Goal: Communication & Community: Answer question/provide support

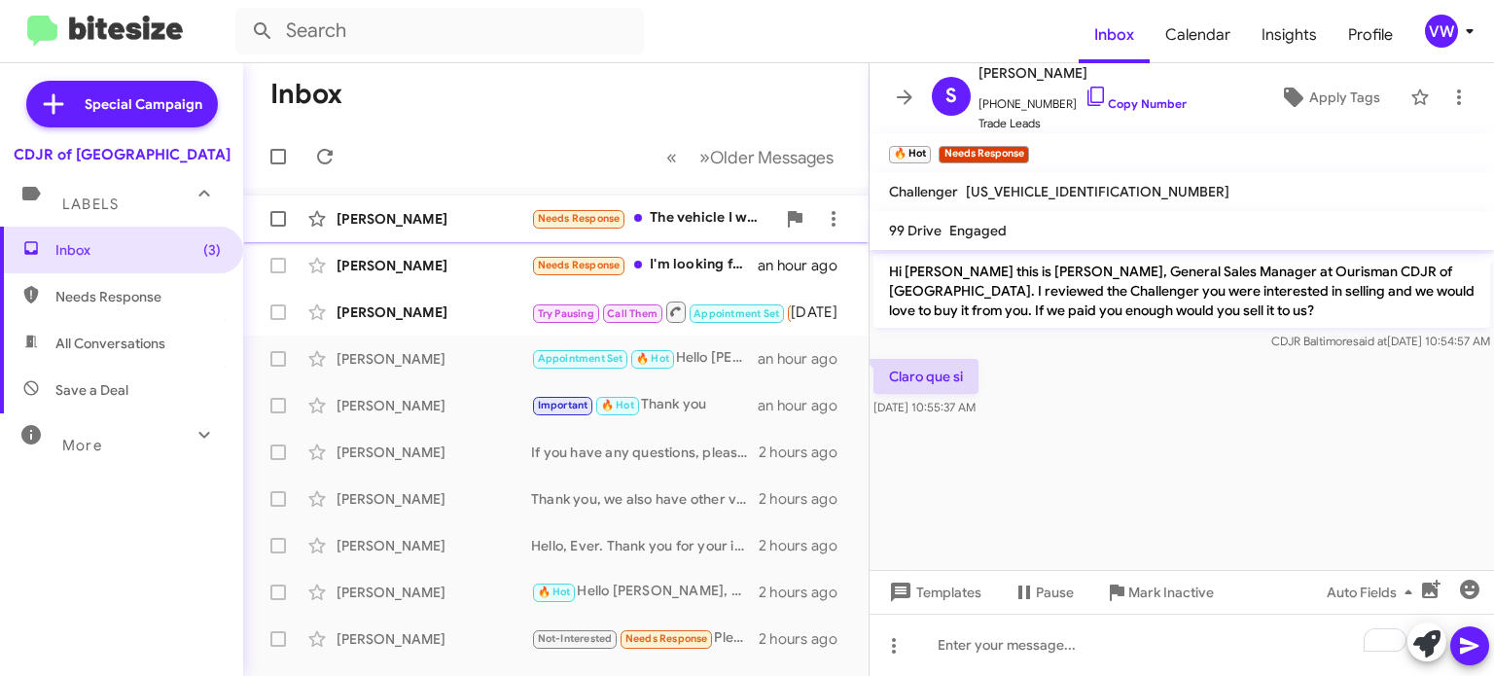
click at [564, 219] on span "Needs Response" at bounding box center [579, 218] width 83 height 13
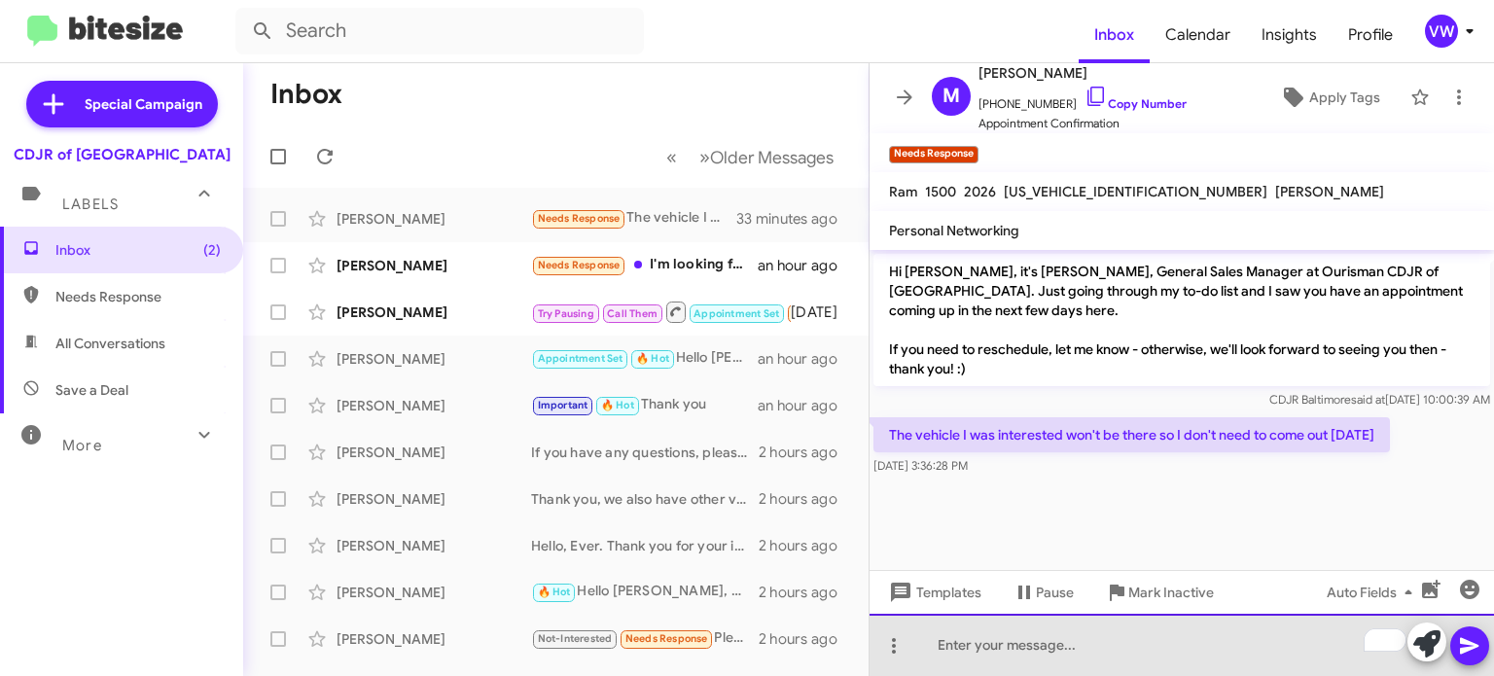
click at [1045, 656] on div "To enrich screen reader interactions, please activate Accessibility in Grammarl…" at bounding box center [1182, 645] width 625 height 62
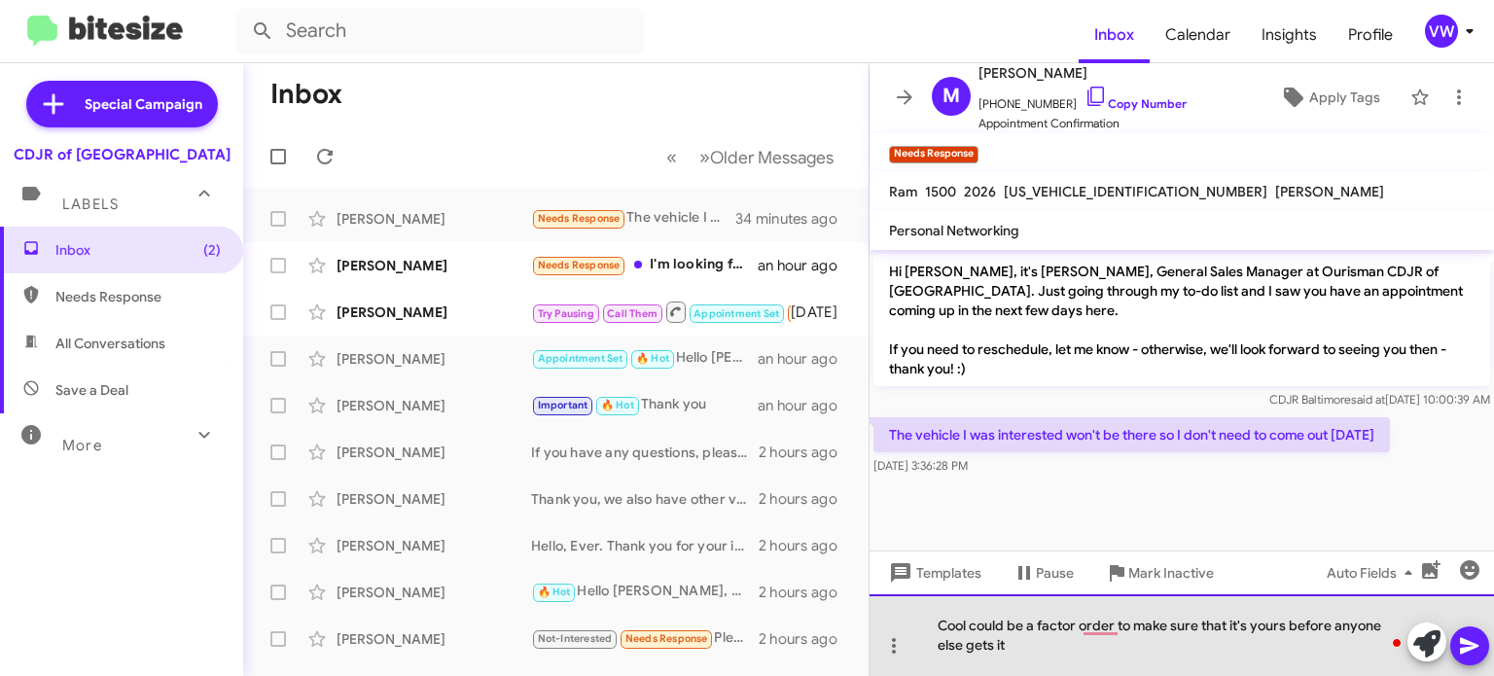
click at [1062, 672] on div "Cool could be a factor order to make sure that it's yours before anyone else ge…" at bounding box center [1182, 635] width 625 height 82
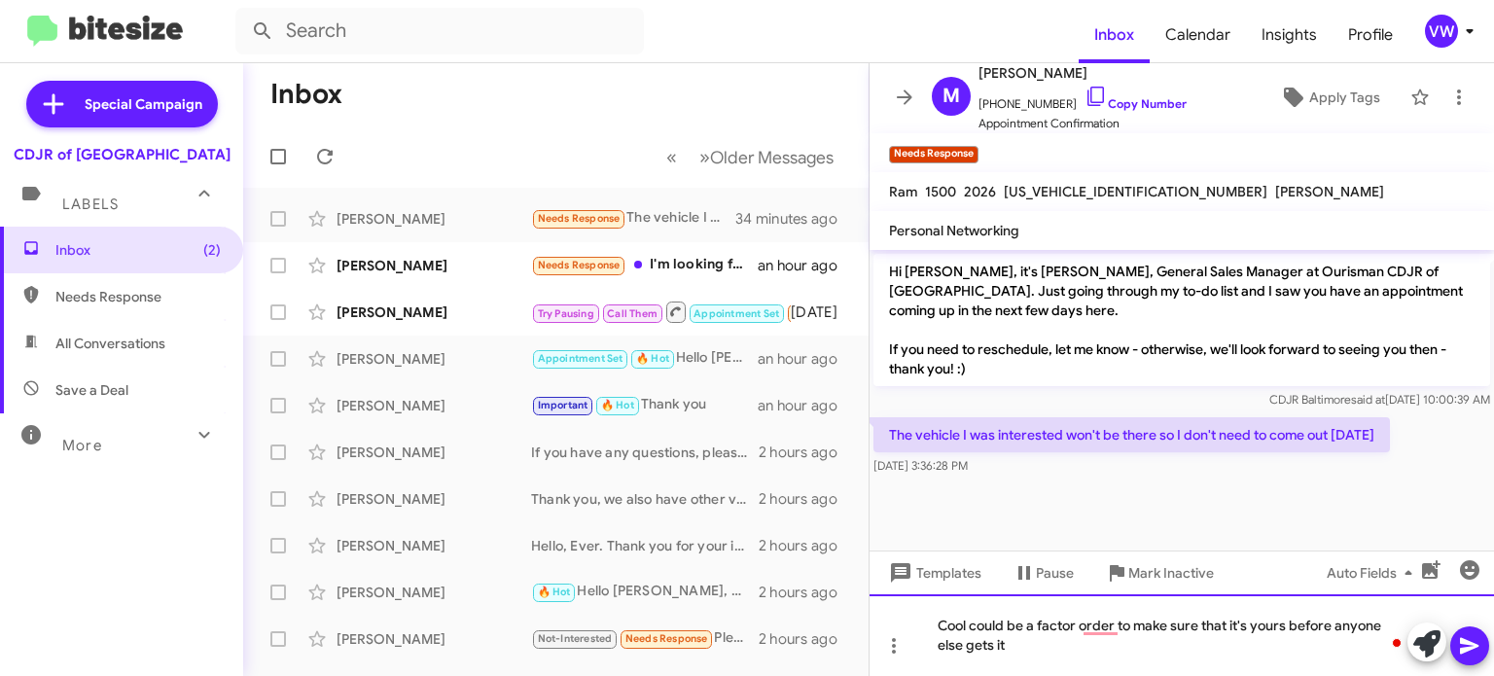
drag, startPoint x: 1062, startPoint y: 672, endPoint x: 1078, endPoint y: 669, distance: 15.8
click at [1064, 673] on div "Cool could be a factor order to make sure that it's yours before anyone else ge…" at bounding box center [1182, 635] width 625 height 82
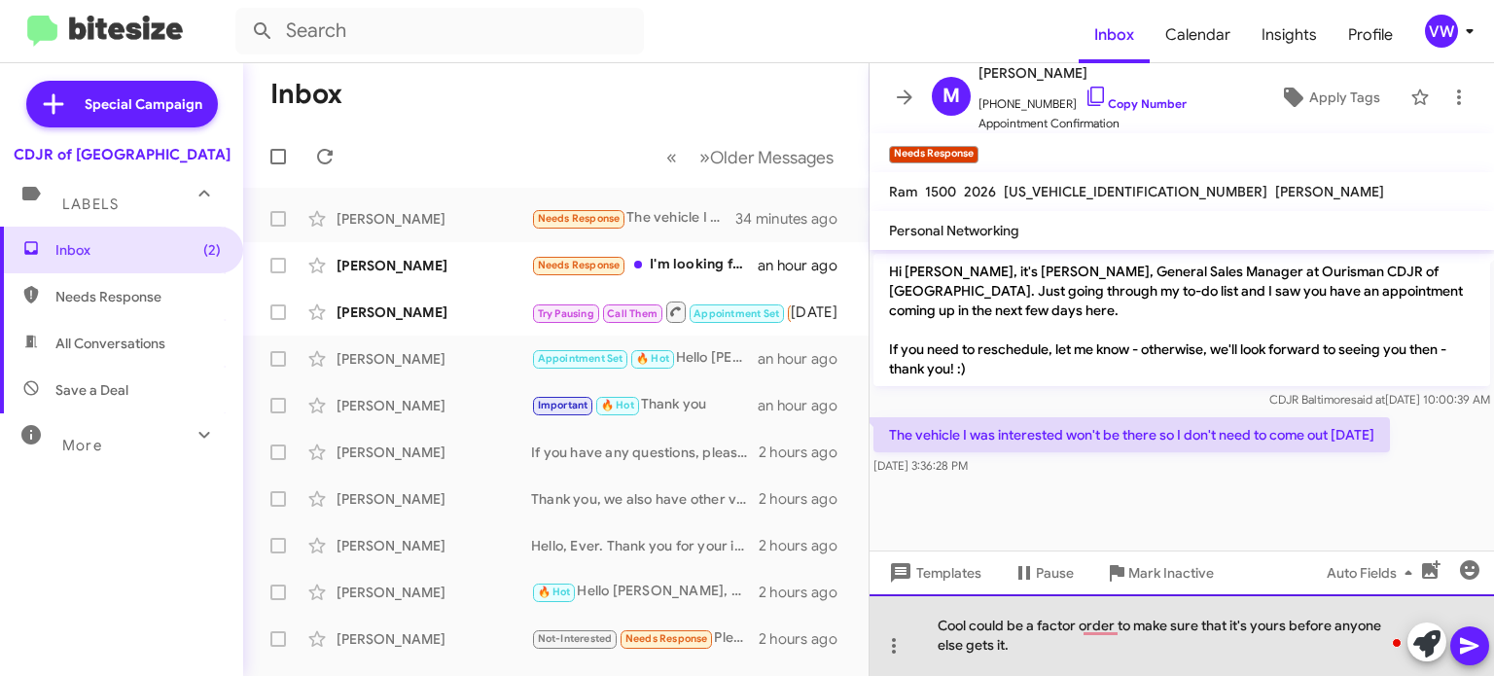
drag, startPoint x: 1008, startPoint y: 623, endPoint x: 1085, endPoint y: 619, distance: 77.0
click at [1019, 626] on div "Cool could be a factor order to make sure that it's yours before anyone else ge…" at bounding box center [1182, 635] width 625 height 82
click at [1008, 624] on div "Cool could be a factor order to make sure that it's yours before anyone else ge…" at bounding box center [1182, 635] width 625 height 82
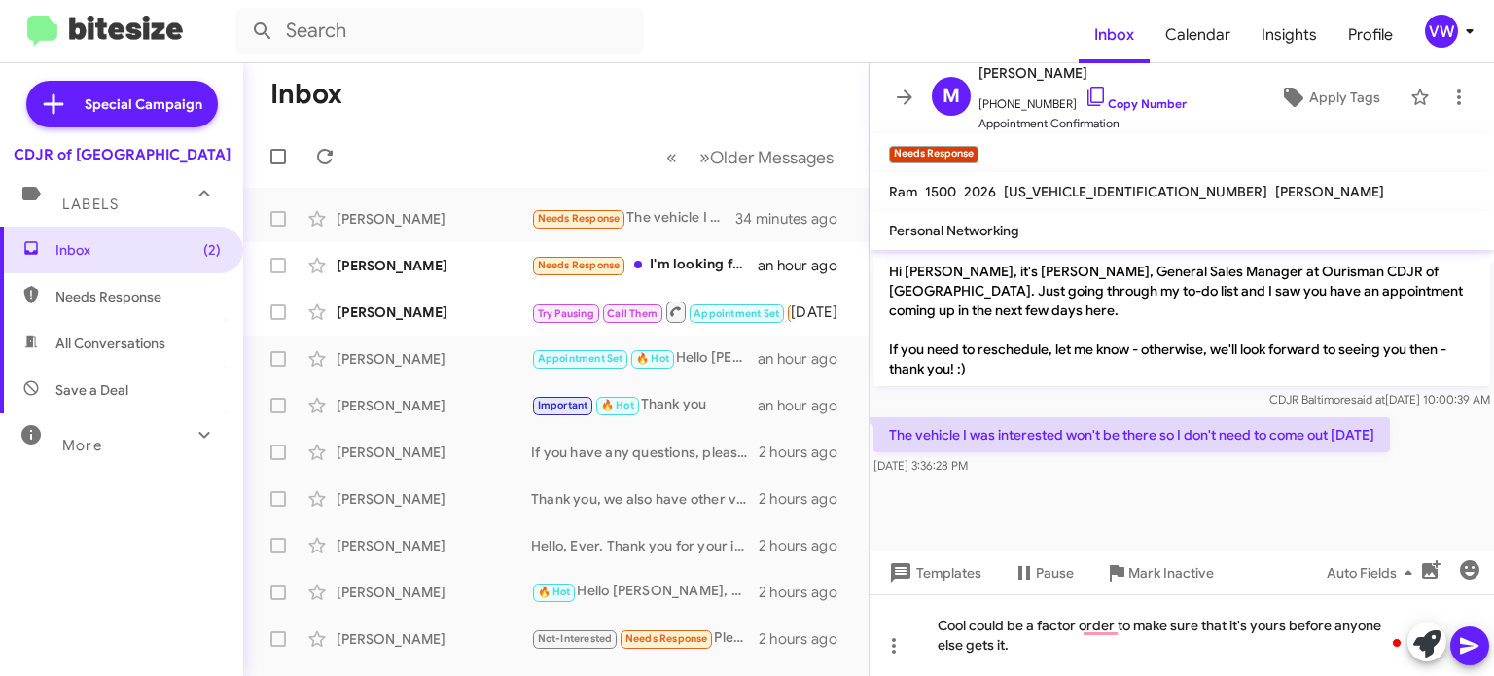
drag, startPoint x: 1061, startPoint y: 524, endPoint x: 1067, endPoint y: 514, distance: 12.2
click at [1063, 522] on cdk-virtual-scroll-viewport "Hi [PERSON_NAME], it's [PERSON_NAME], General Sales Manager at Ourisman CDJR of…" at bounding box center [1182, 400] width 625 height 301
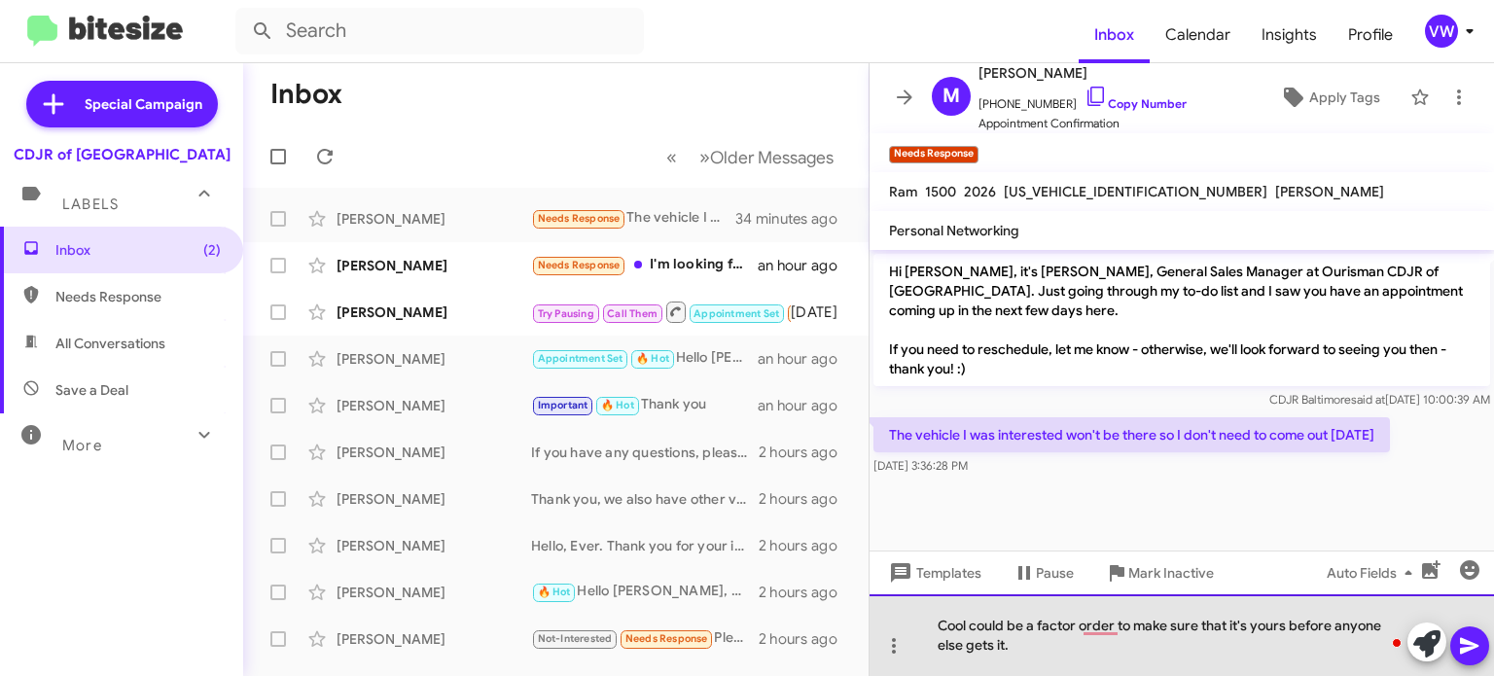
click at [1025, 628] on div "Cool could be a factor order to make sure that it's yours before anyone else ge…" at bounding box center [1182, 635] width 625 height 82
click at [1065, 626] on div "You should come in do a factor order to make sure that it's yours before anyone…" at bounding box center [1182, 635] width 625 height 82
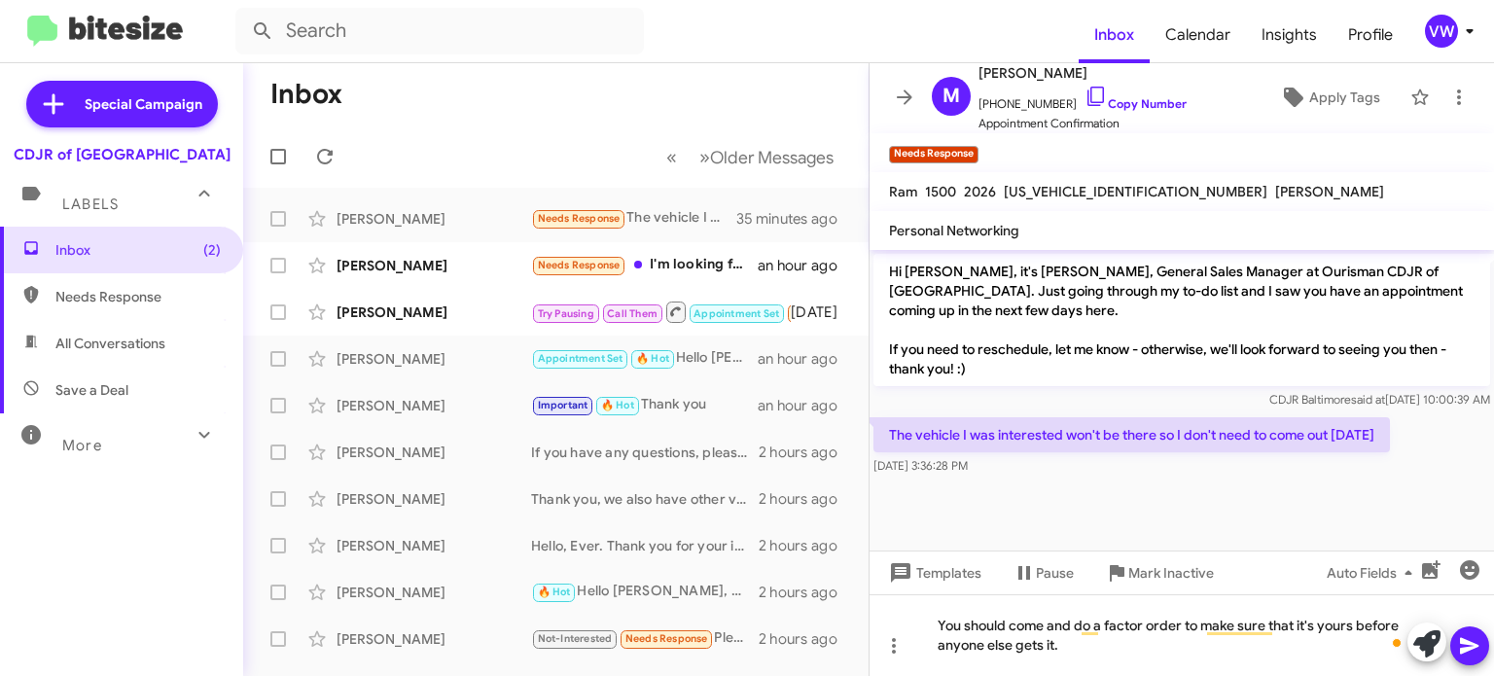
drag, startPoint x: 1473, startPoint y: 641, endPoint x: 1488, endPoint y: 633, distance: 17.4
click at [1481, 639] on icon at bounding box center [1469, 645] width 23 height 23
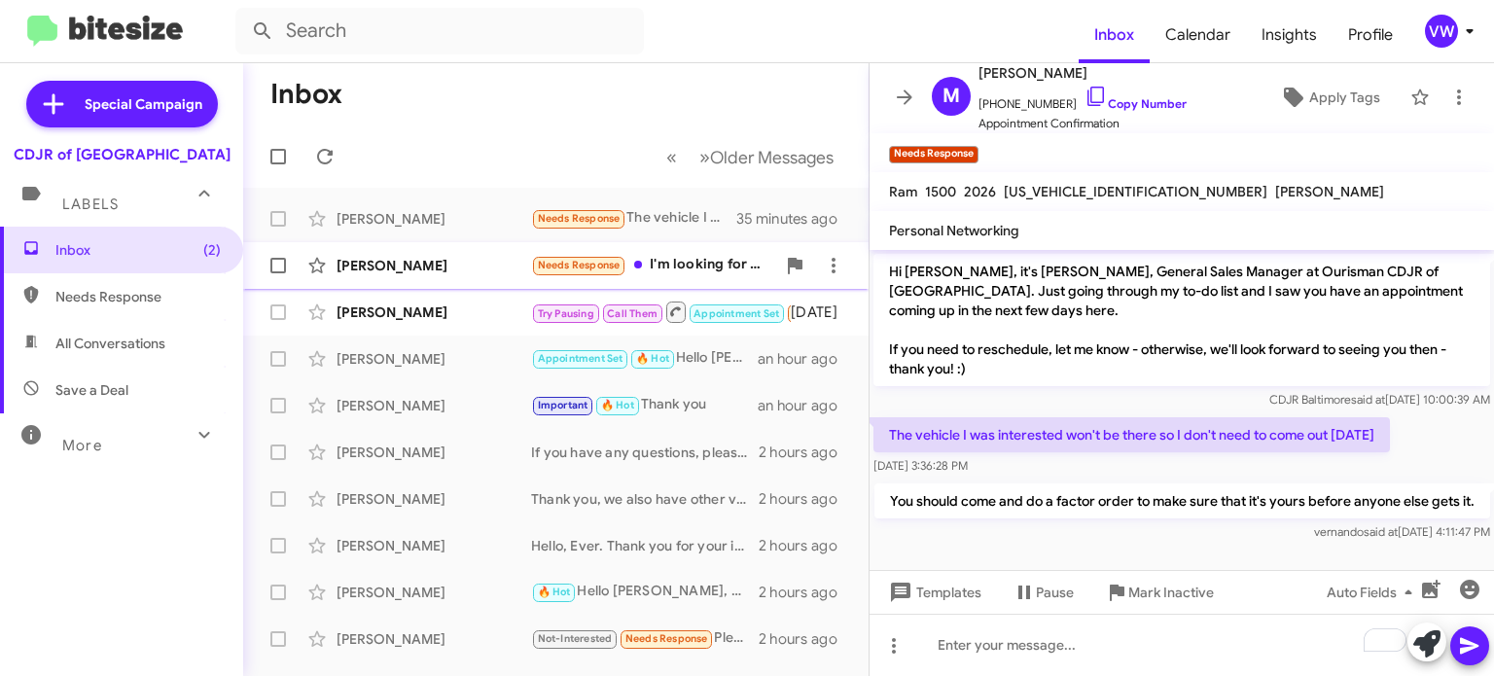
click at [574, 273] on small "Needs Response" at bounding box center [578, 266] width 91 height 18
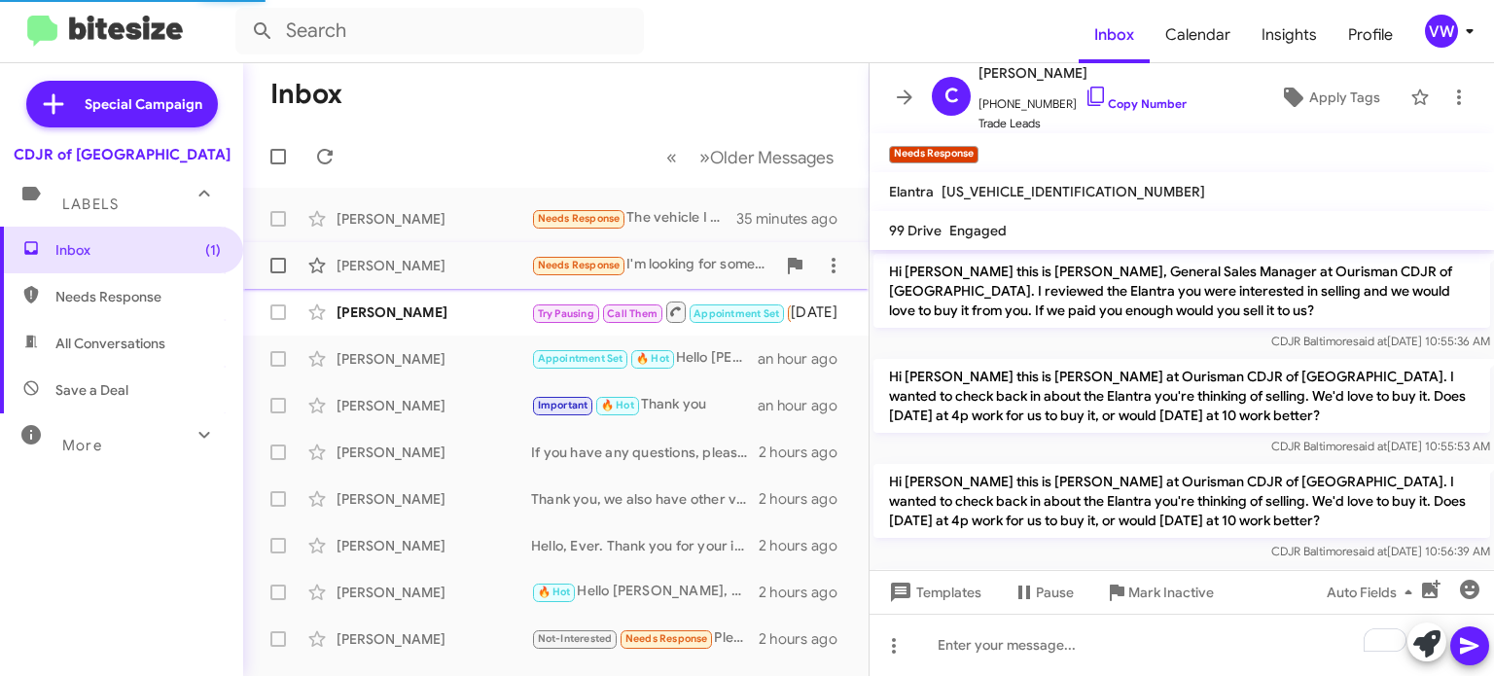
scroll to position [1094, 0]
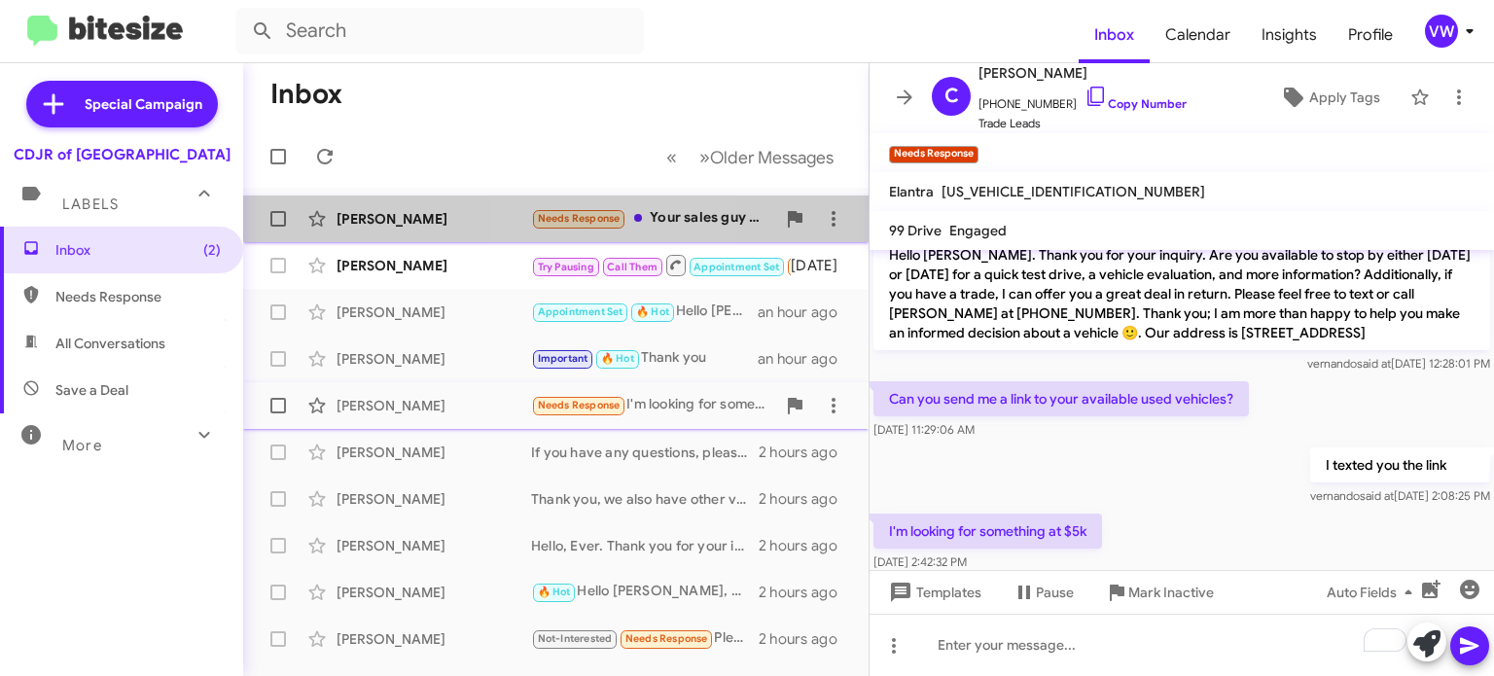
click at [586, 219] on span "Needs Response" at bounding box center [579, 218] width 83 height 13
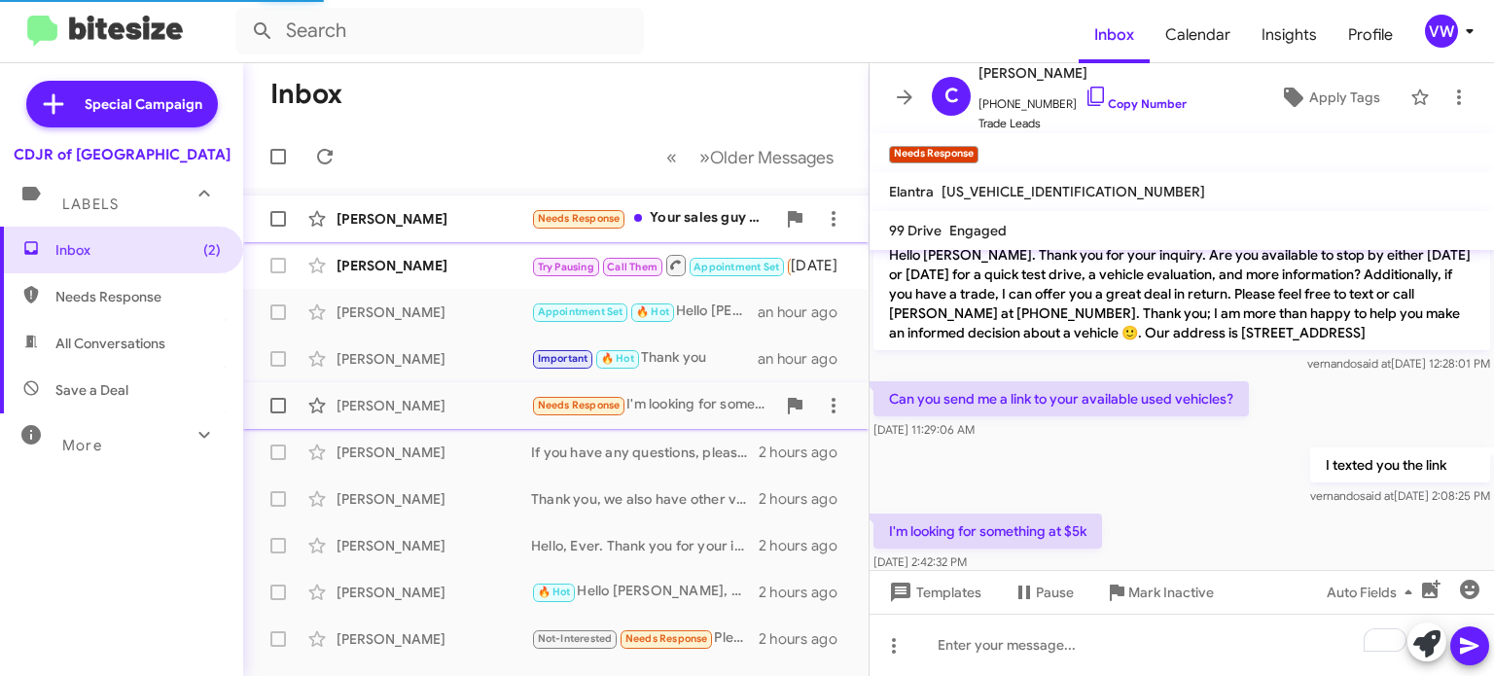
scroll to position [151, 0]
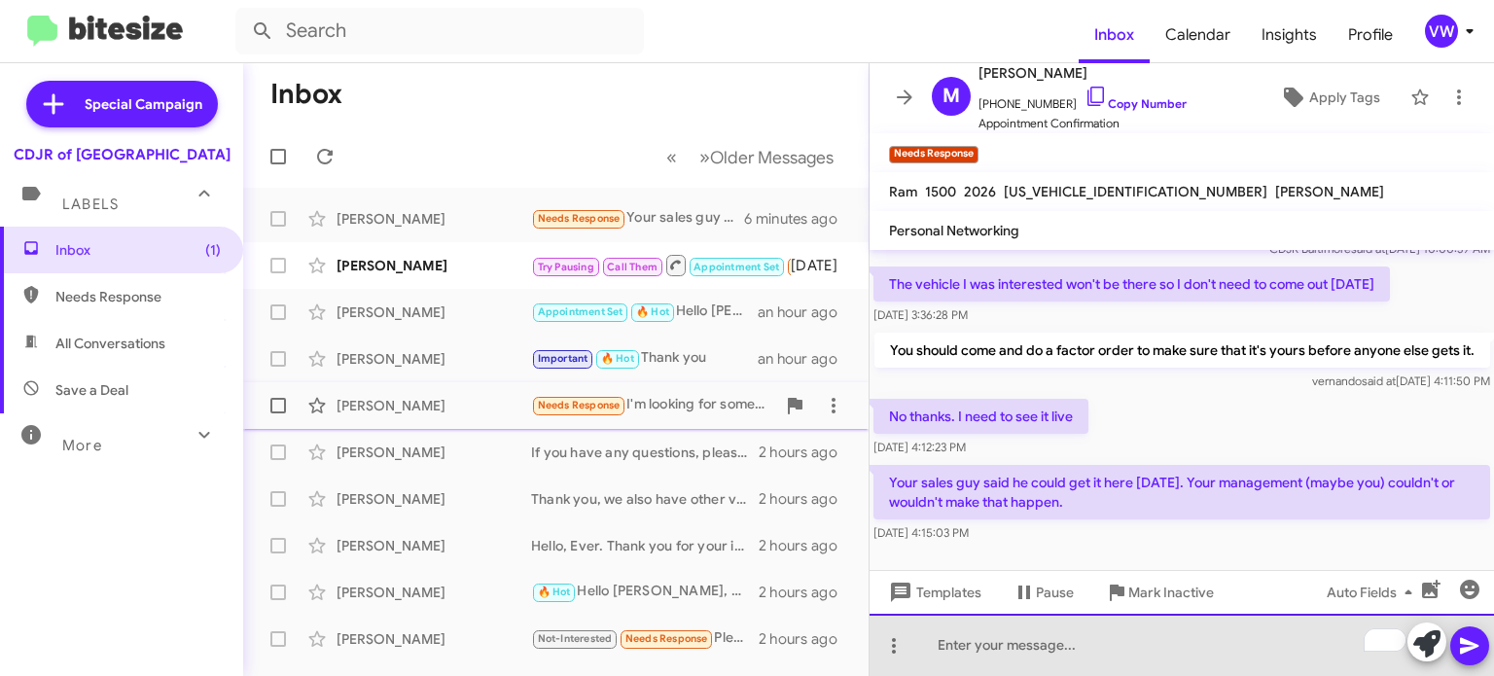
click at [934, 662] on div "To enrich screen reader interactions, please activate Accessibility in Grammarl…" at bounding box center [1182, 645] width 625 height 62
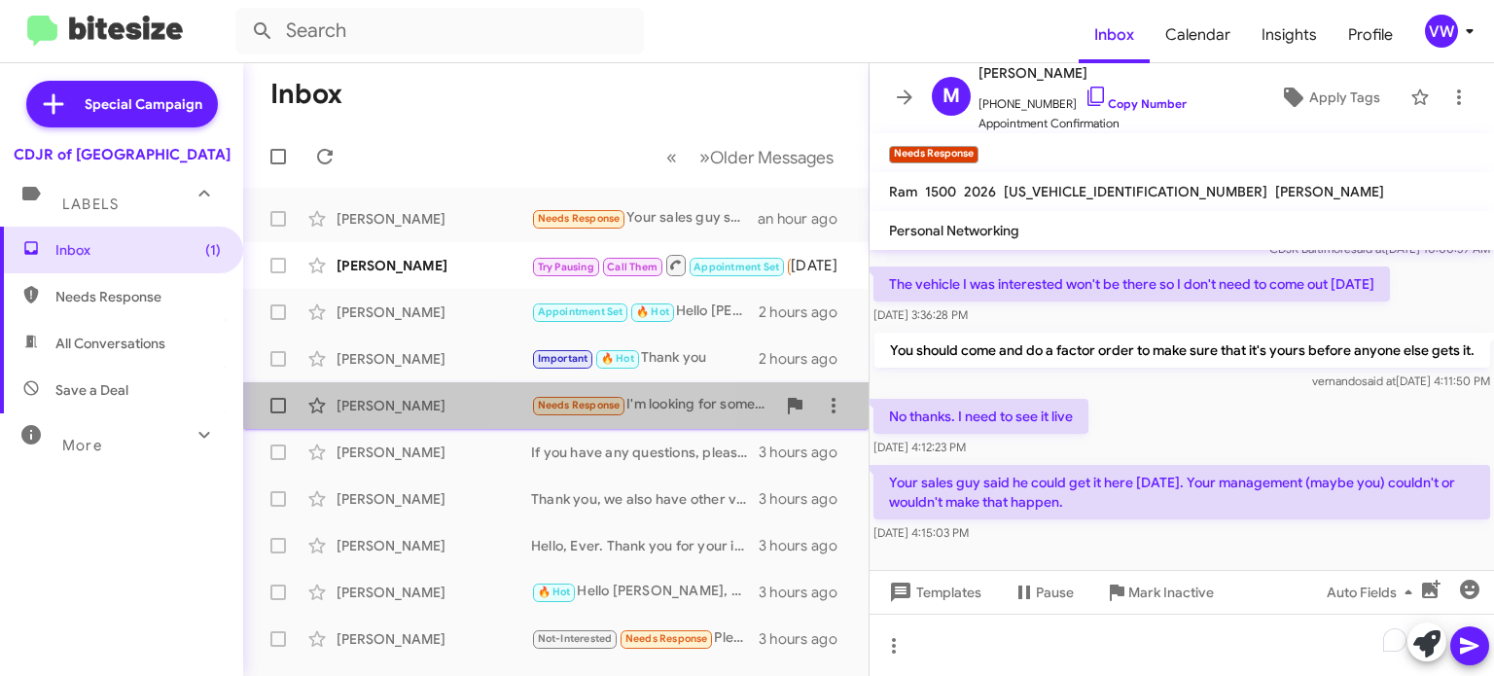
click at [593, 407] on span "Needs Response" at bounding box center [579, 405] width 83 height 13
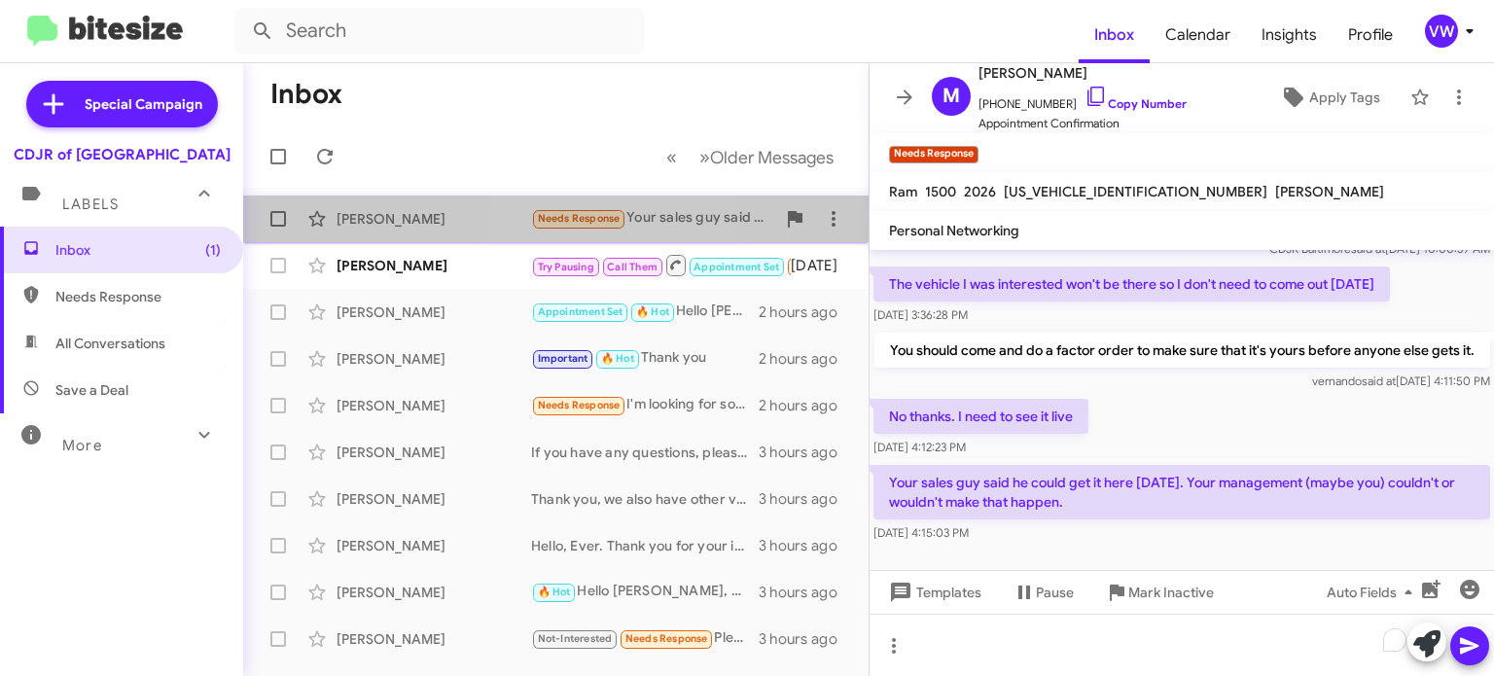
click at [593, 215] on span "Needs Response" at bounding box center [579, 218] width 83 height 13
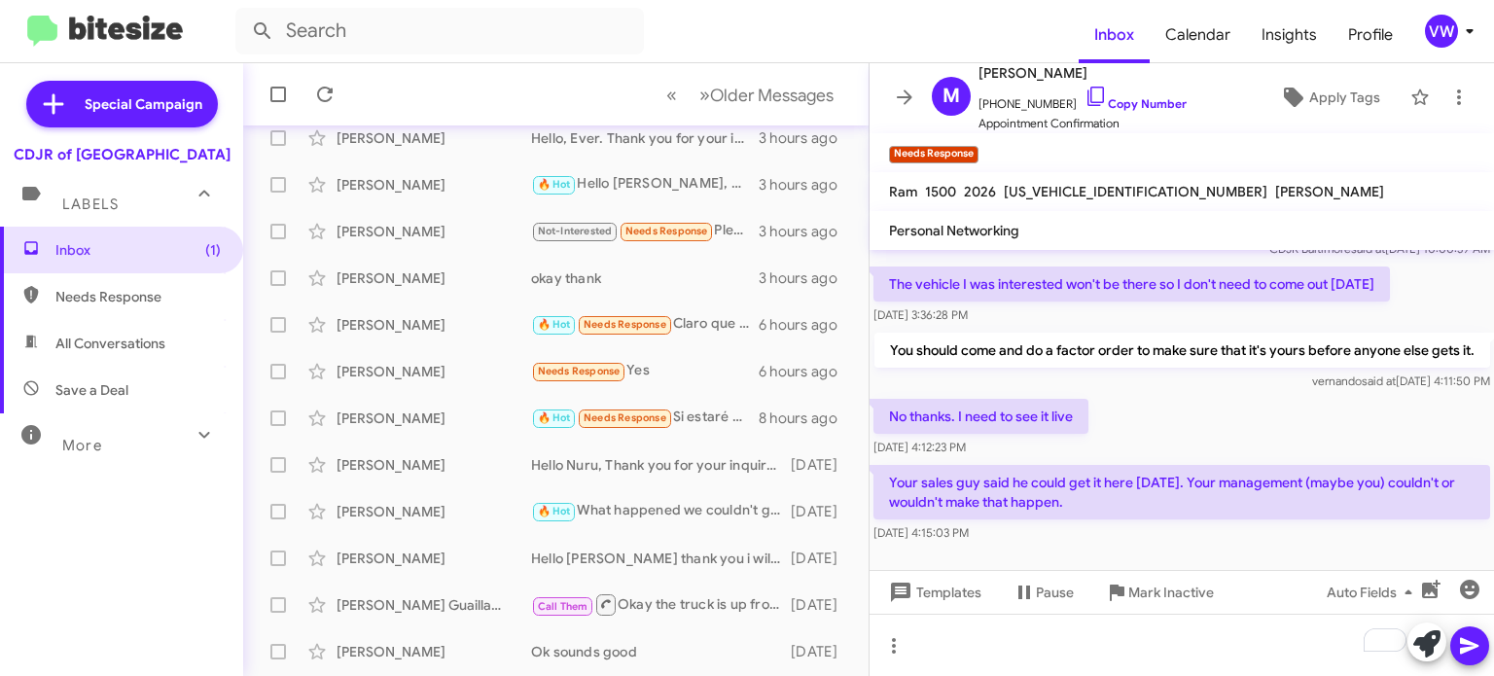
scroll to position [452, 0]
